Goal: Find contact information: Find contact information

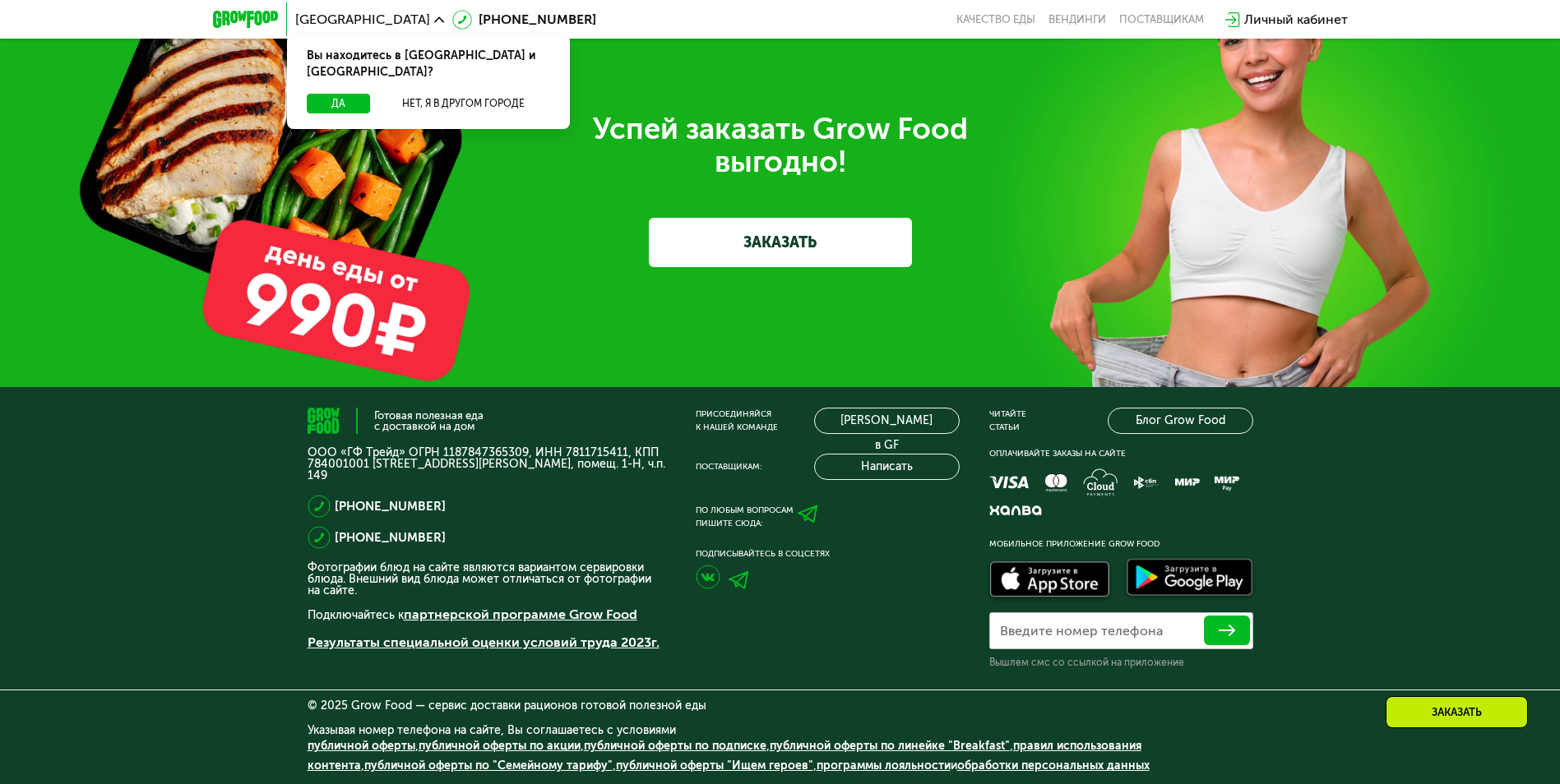
scroll to position [5131, 0]
drag, startPoint x: 560, startPoint y: 455, endPoint x: 617, endPoint y: 446, distance: 57.7
click at [617, 447] on p "ООО «ГФ Трейд» ОГРН 1187847365309, ИНН 7811715411, КПП 784001001 [STREET_ADDRES…" at bounding box center [487, 464] width 359 height 35
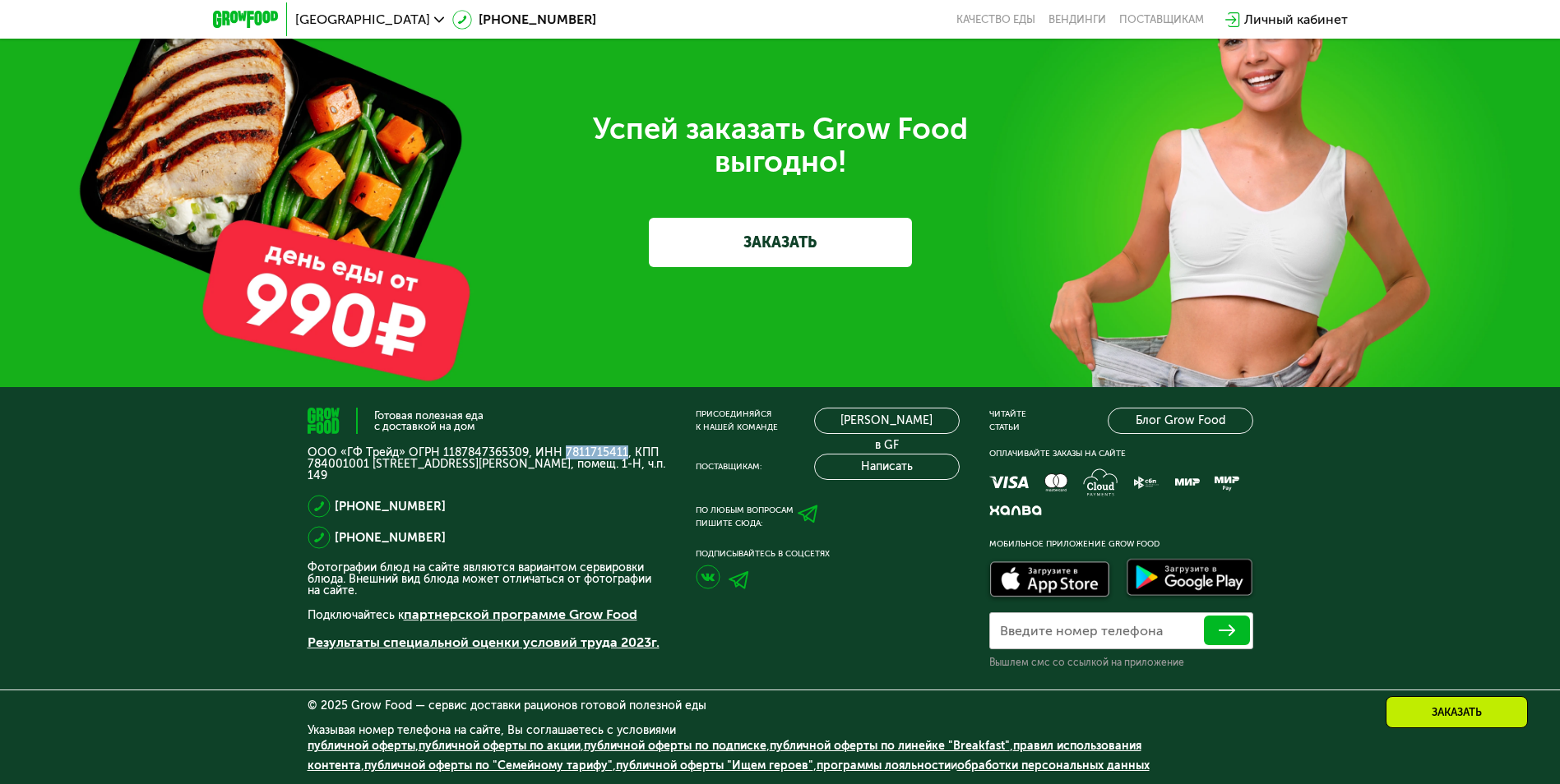
copy p "7811715411"
click at [776, 593] on div at bounding box center [827, 580] width 264 height 39
drag, startPoint x: 467, startPoint y: 510, endPoint x: 334, endPoint y: 499, distance: 133.5
click at [334, 499] on div "[PHONE_NUMBER]" at bounding box center [487, 506] width 359 height 23
drag, startPoint x: 334, startPoint y: 499, endPoint x: 460, endPoint y: 537, distance: 131.6
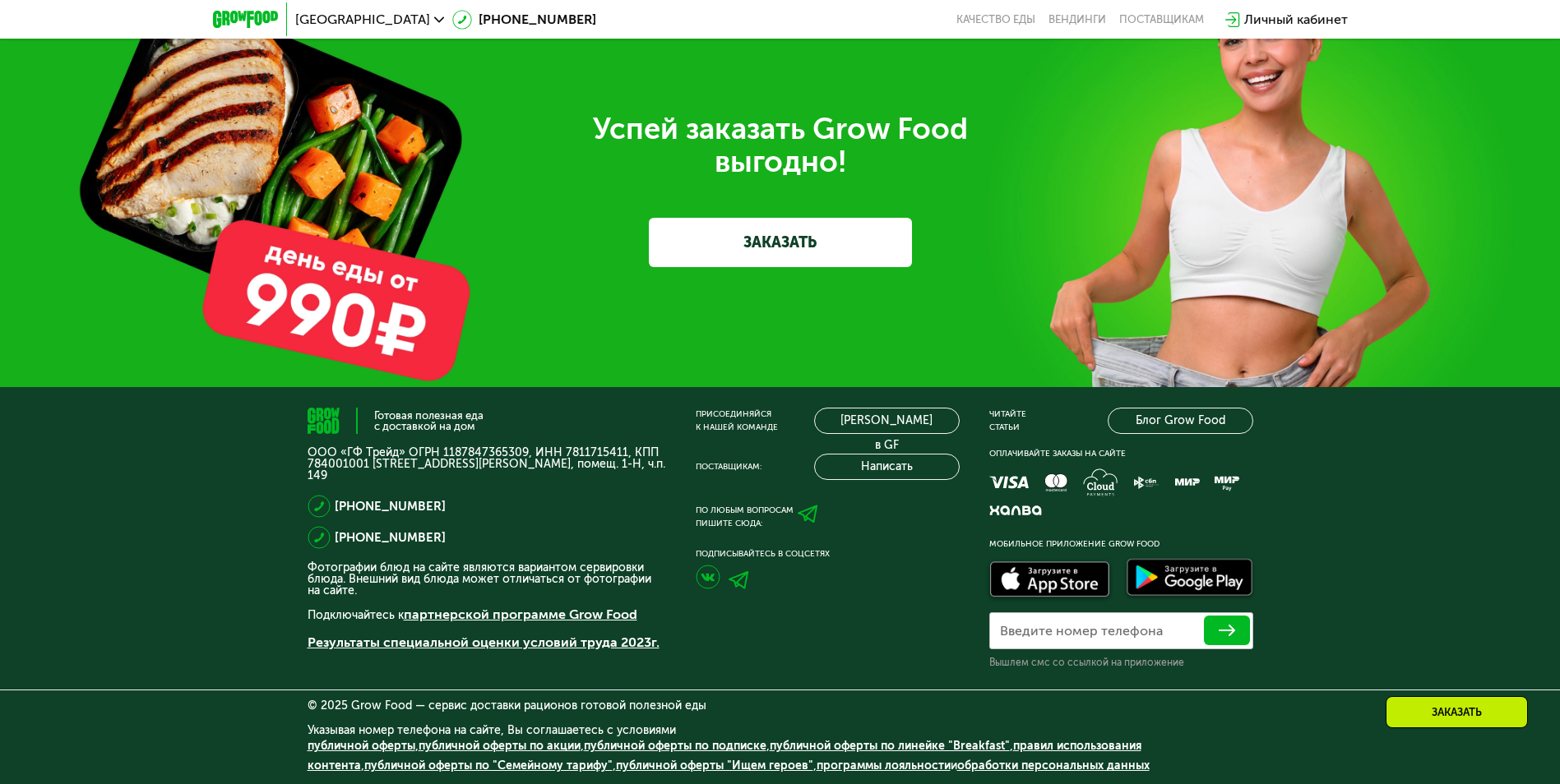
click at [461, 537] on div "[PHONE_NUMBER]" at bounding box center [487, 537] width 359 height 23
drag, startPoint x: 450, startPoint y: 536, endPoint x: 333, endPoint y: 547, distance: 117.5
click at [333, 547] on div "[PHONE_NUMBER]" at bounding box center [487, 537] width 359 height 23
copy link "[PHONE_NUMBER]"
click at [739, 663] on div "Присоединяйся к нашей команде [PERSON_NAME] в GF Поставщикам: Написать По любым…" at bounding box center [827, 538] width 264 height 262
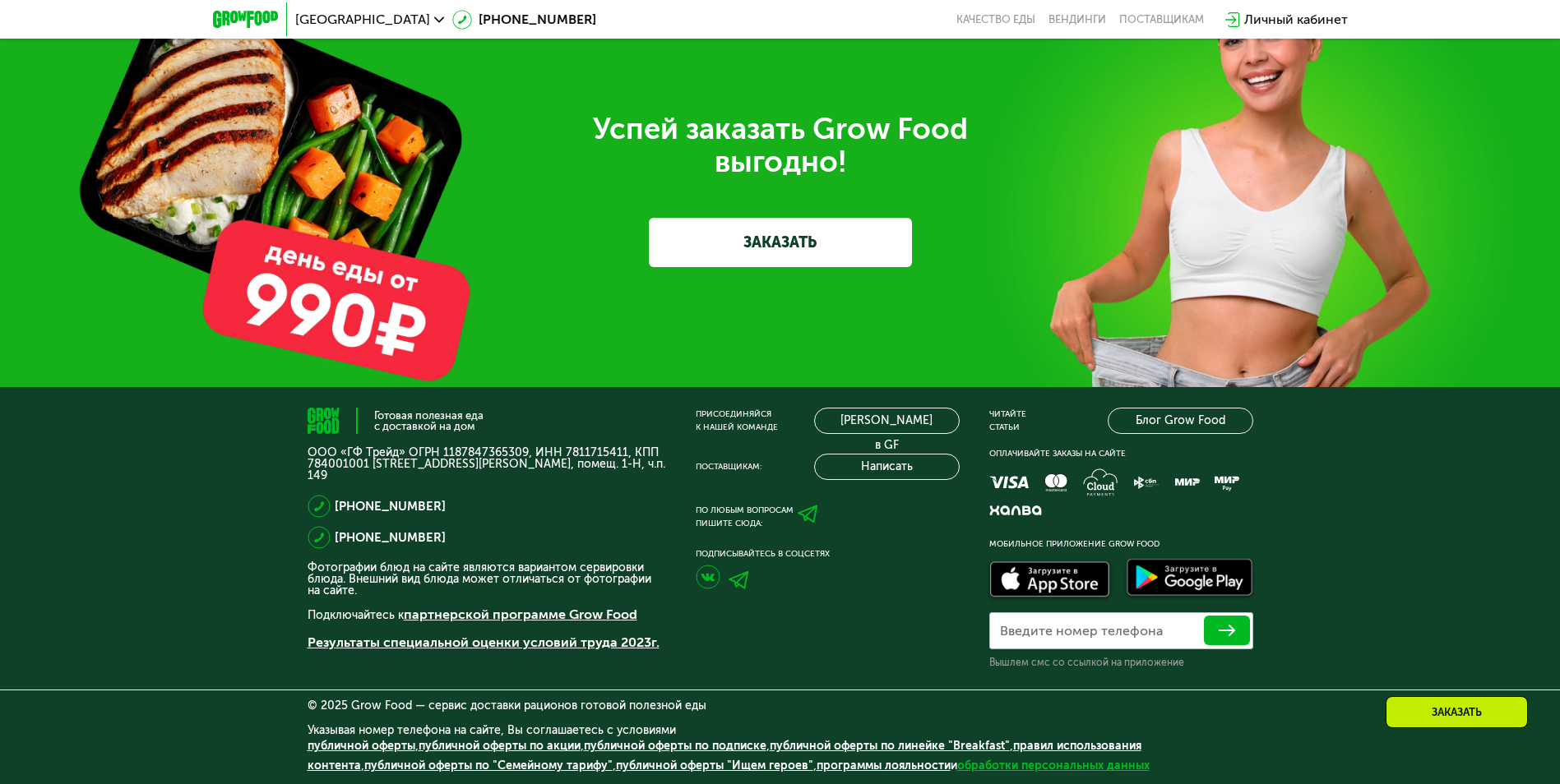
click at [1082, 767] on link "обработки персональных данных" at bounding box center [1053, 765] width 193 height 14
